Goal: Task Accomplishment & Management: Manage account settings

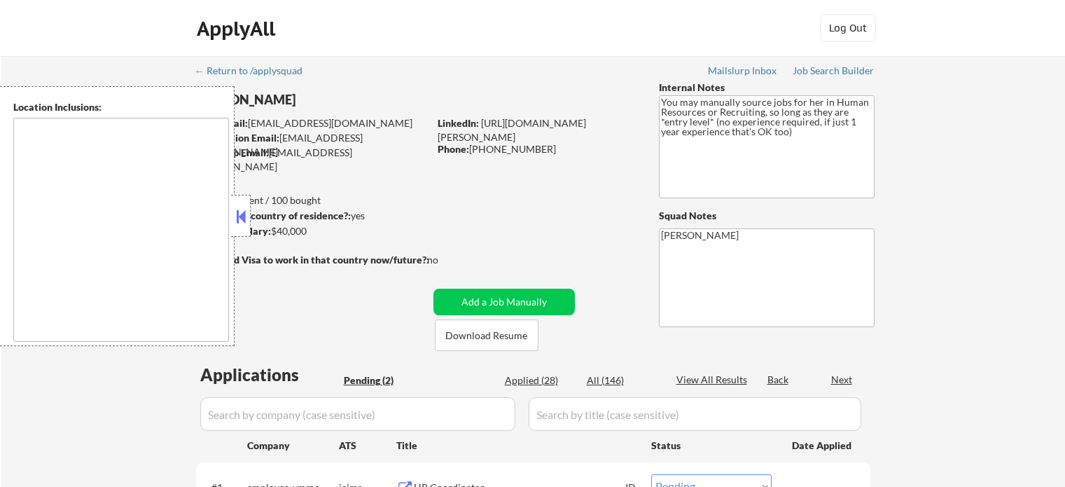
select select ""pending""
type textarea "It seems there is a misunderstanding in the location specified as "Remote." "Re…"
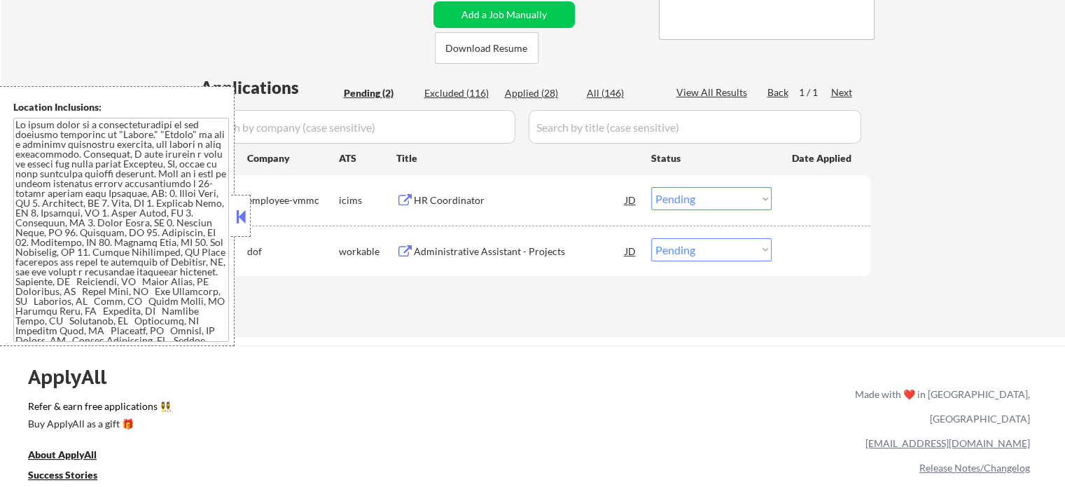
scroll to position [289, 0]
click at [507, 244] on div "Administrative Assistant - Projects" at bounding box center [519, 250] width 211 height 14
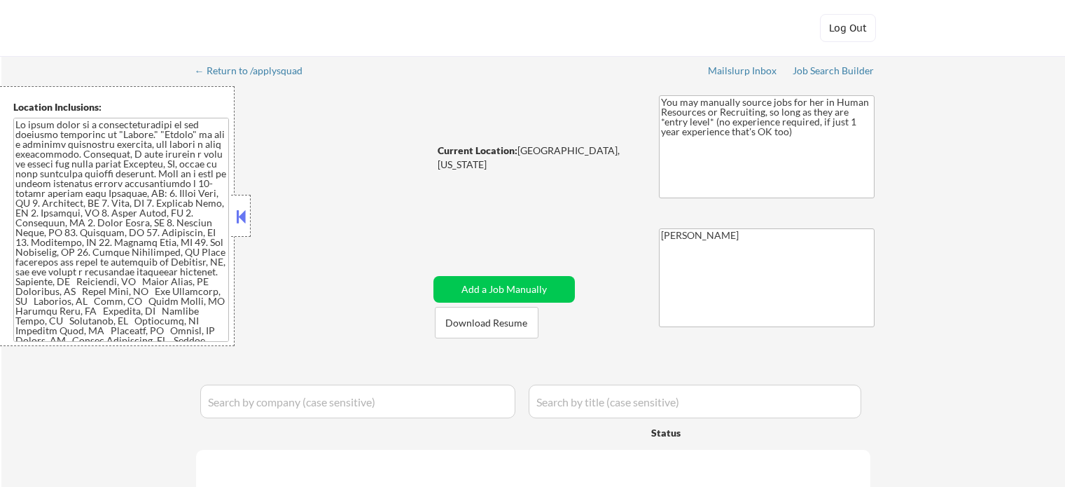
select select ""pending""
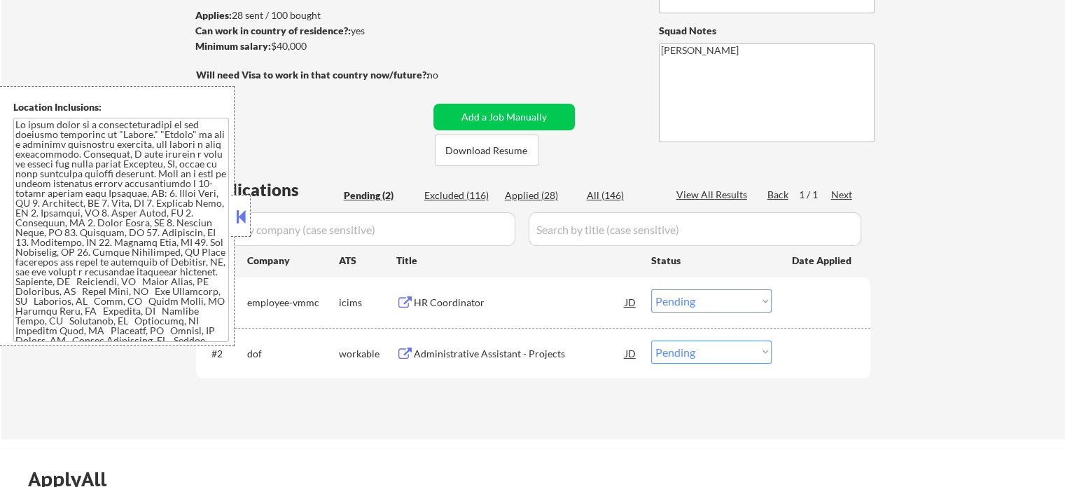
scroll to position [190, 0]
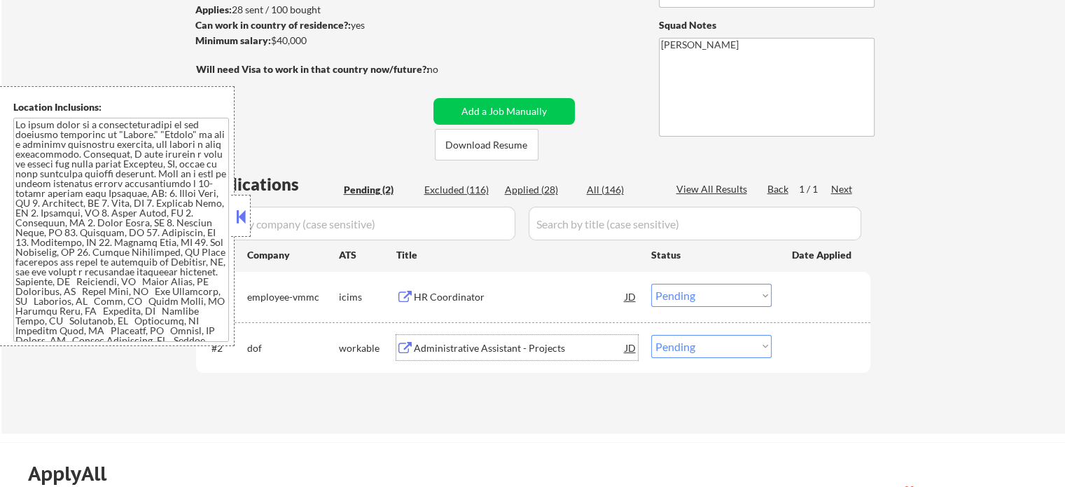
click at [527, 342] on div "Administrative Assistant - Projects" at bounding box center [519, 348] width 211 height 14
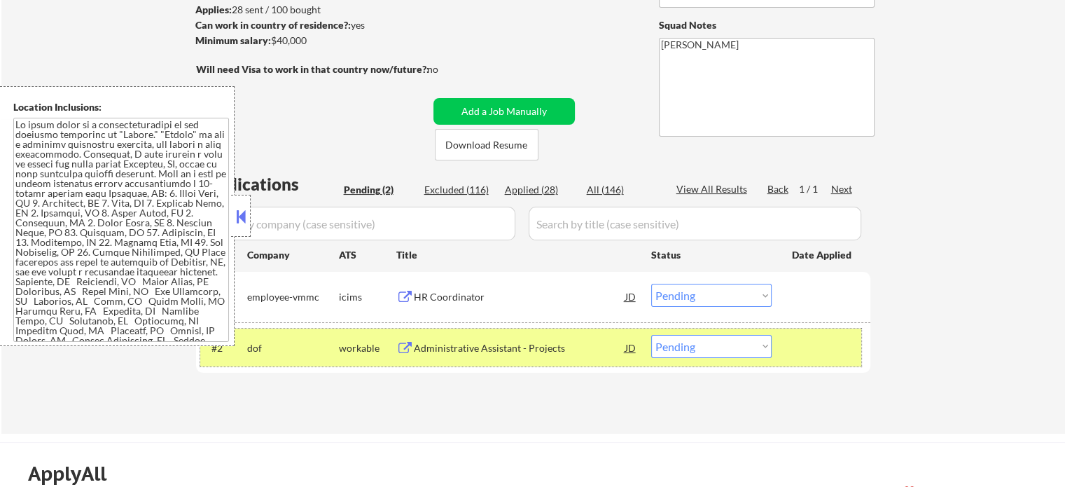
click at [781, 344] on div "#2 dof workable Administrative Assistant - Projects JD Choose an option... Pend…" at bounding box center [530, 347] width 661 height 38
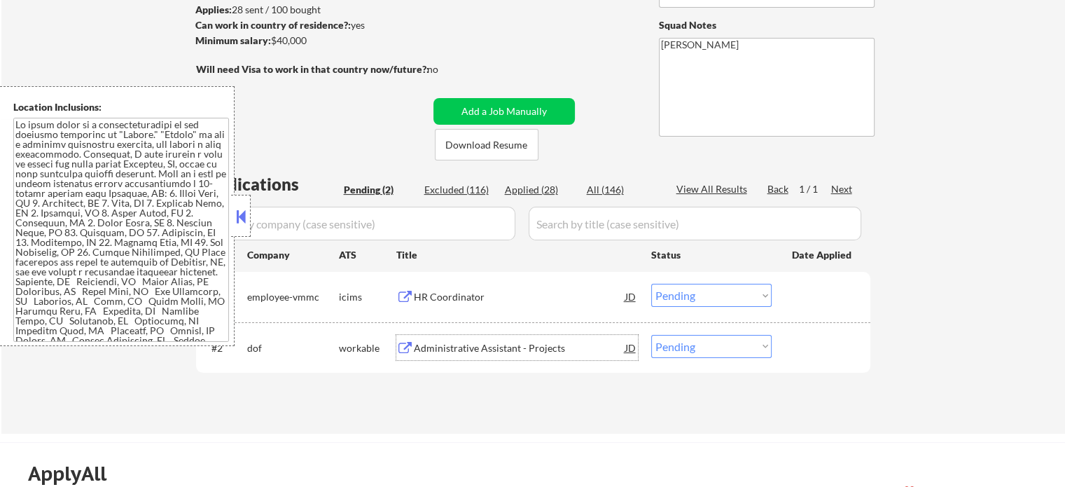
click at [527, 350] on div "Administrative Assistant - Projects" at bounding box center [519, 348] width 211 height 14
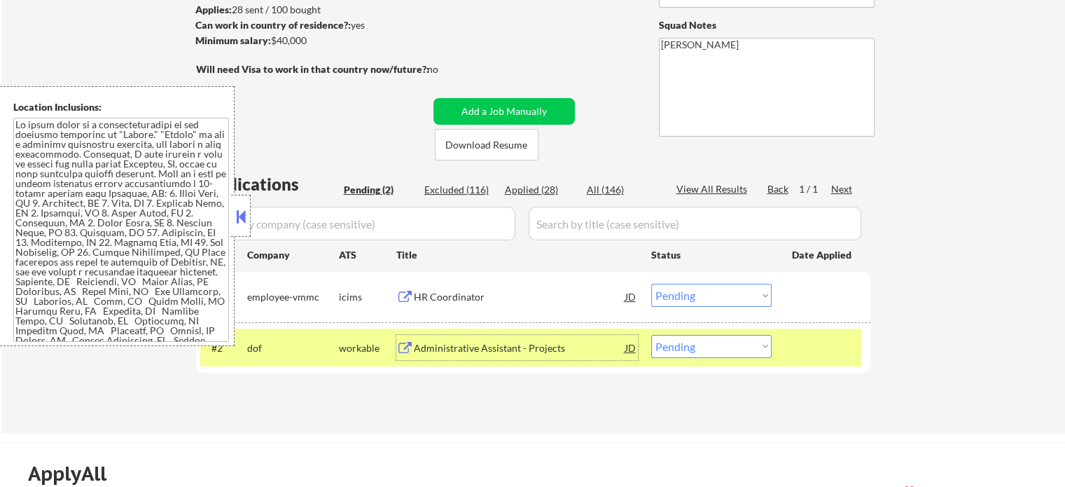
click at [728, 352] on select "Choose an option... Pending Applied Excluded (Questions) Excluded (Expired) Exc…" at bounding box center [711, 346] width 120 height 23
select select ""applied""
click at [651, 335] on select "Choose an option... Pending Applied Excluded (Questions) Excluded (Expired) Exc…" at bounding box center [711, 346] width 120 height 23
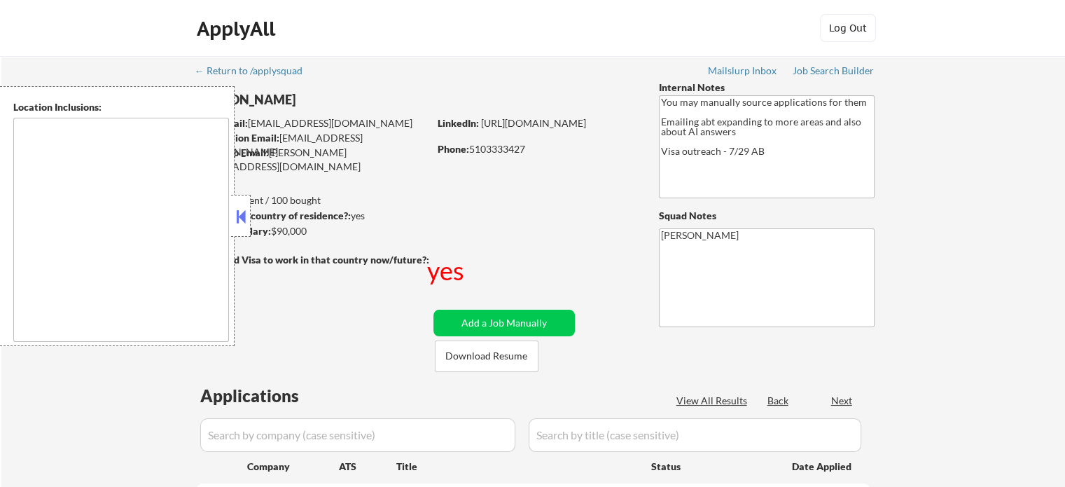
type textarea "country:[GEOGRAPHIC_DATA]"
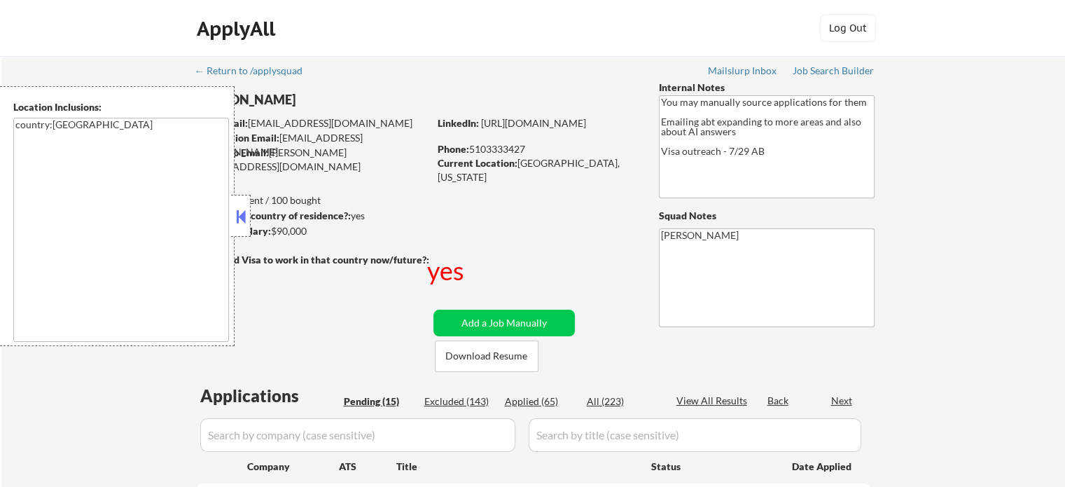
select select ""pending""
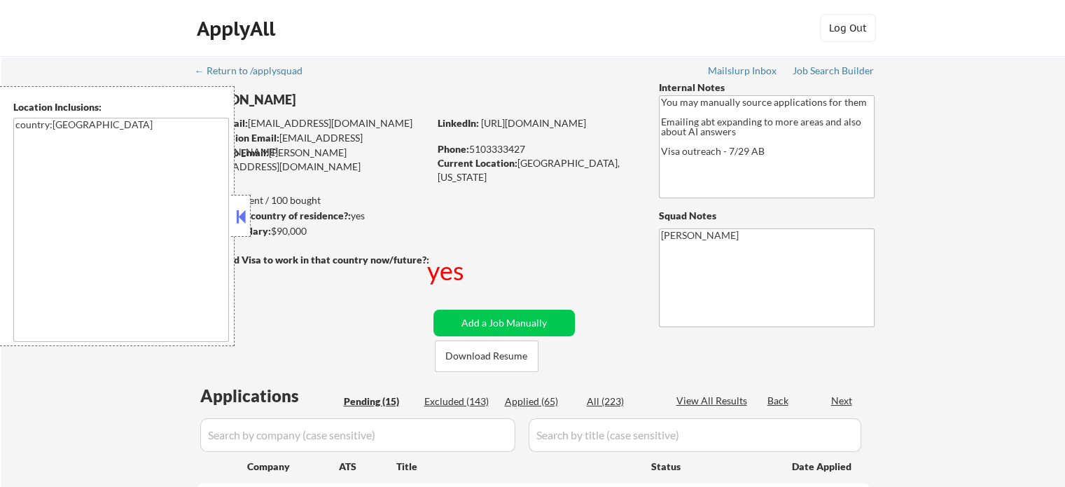
select select ""pending""
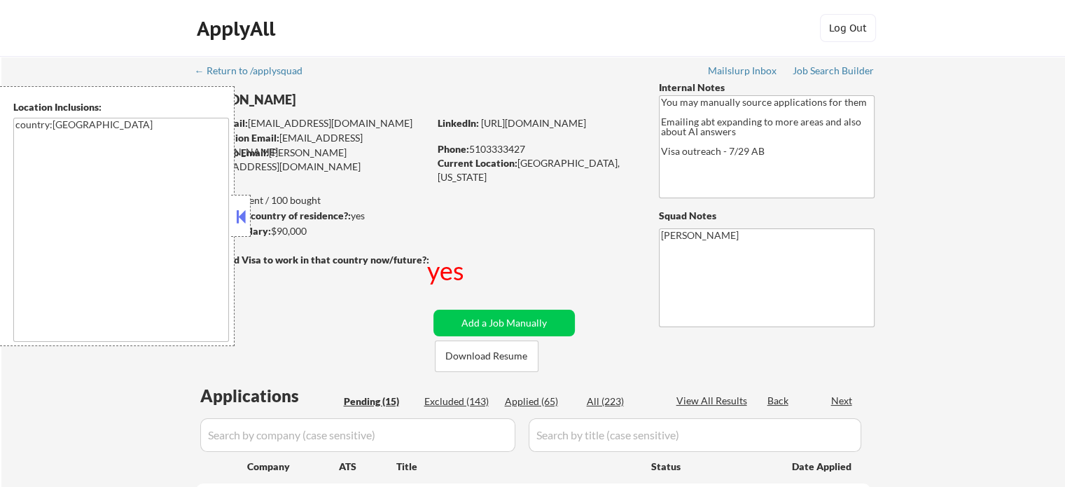
select select ""pending""
